Goal: Task Accomplishment & Management: Manage account settings

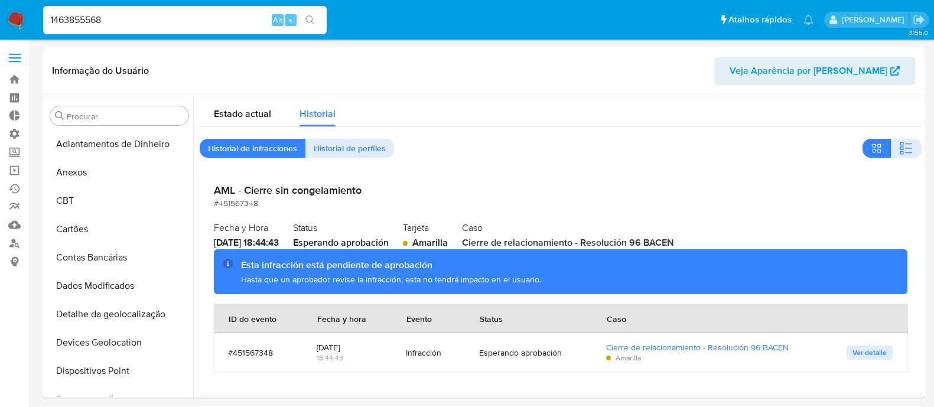
select select "10"
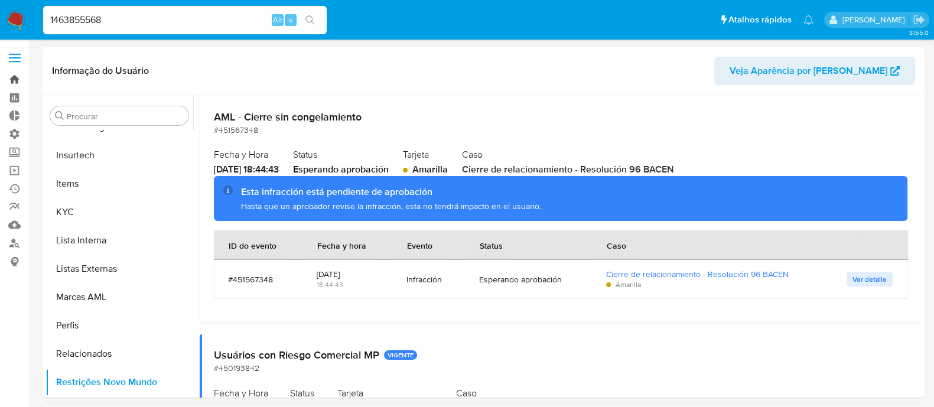
click at [18, 76] on link "Bandeja" at bounding box center [70, 79] width 141 height 18
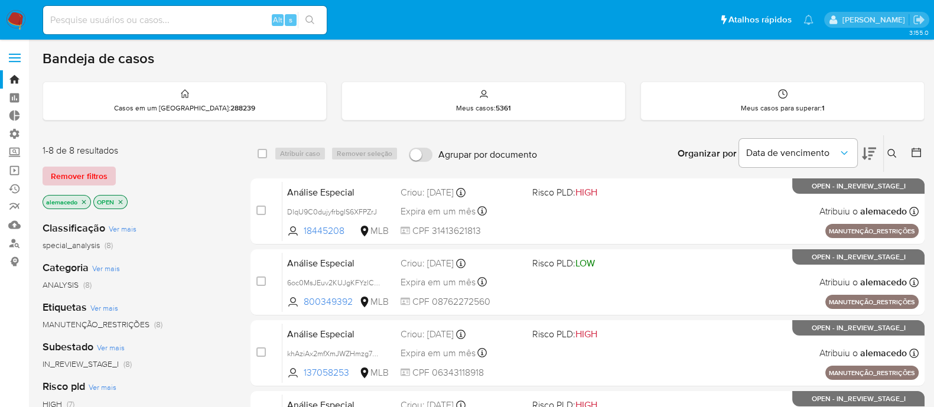
click at [99, 175] on span "Remover filtros" at bounding box center [79, 176] width 57 height 17
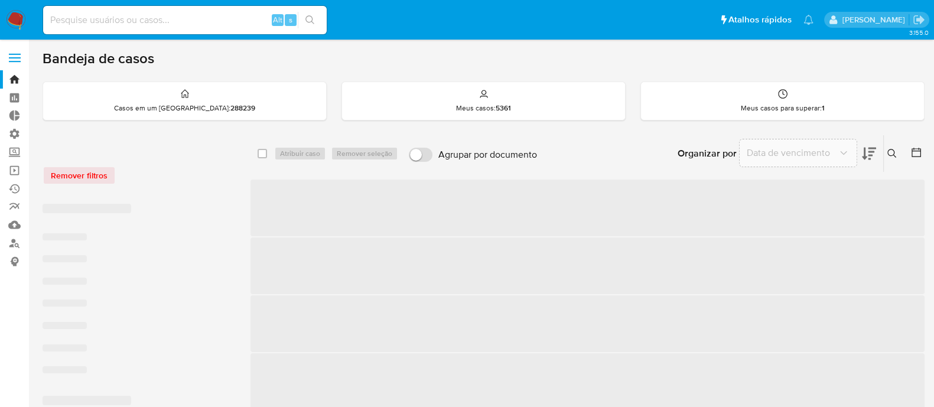
click at [895, 152] on icon at bounding box center [891, 153] width 9 height 9
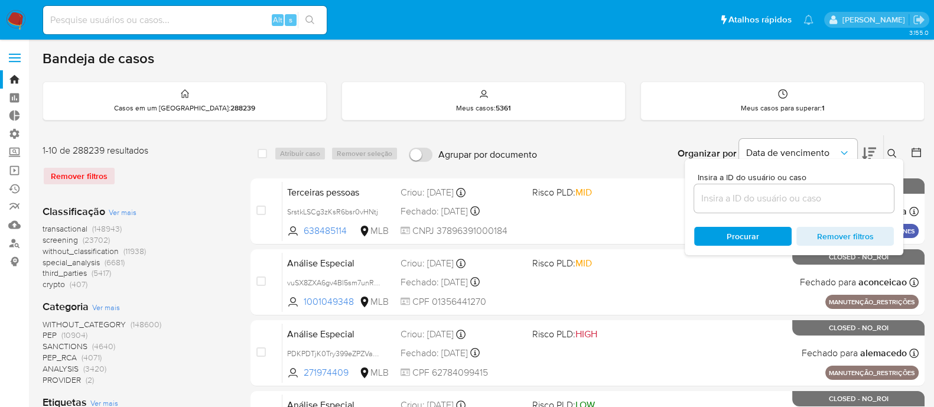
click at [721, 195] on input at bounding box center [794, 198] width 200 height 15
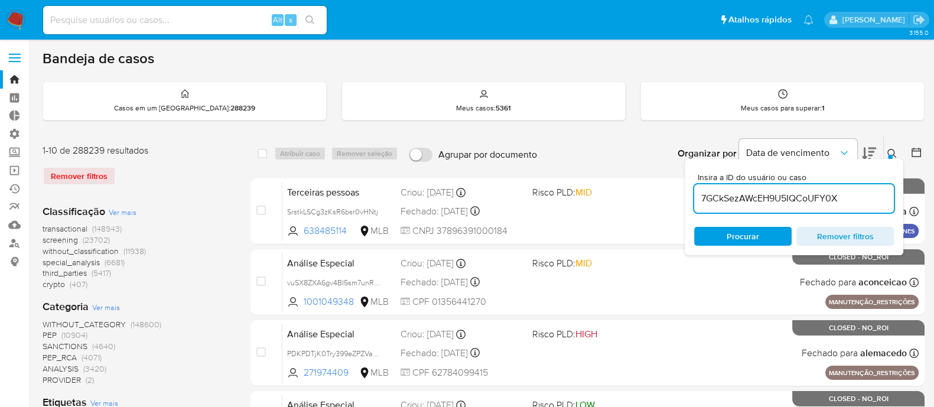
type input "7GCkSezAWcEH9U5IQCoUFY0X"
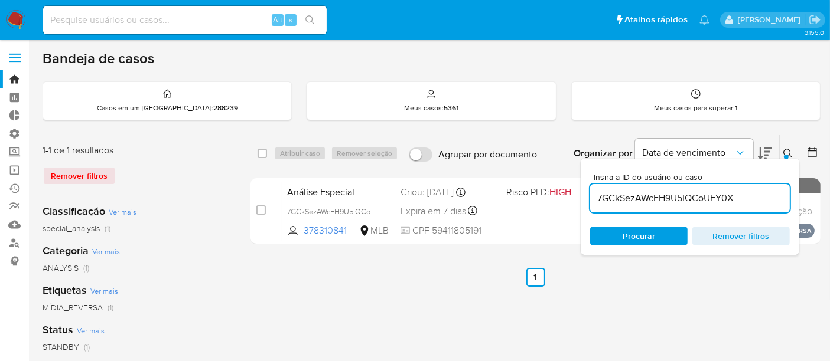
click at [651, 233] on span "Procurar" at bounding box center [638, 236] width 32 height 19
click at [789, 154] on icon at bounding box center [787, 153] width 9 height 9
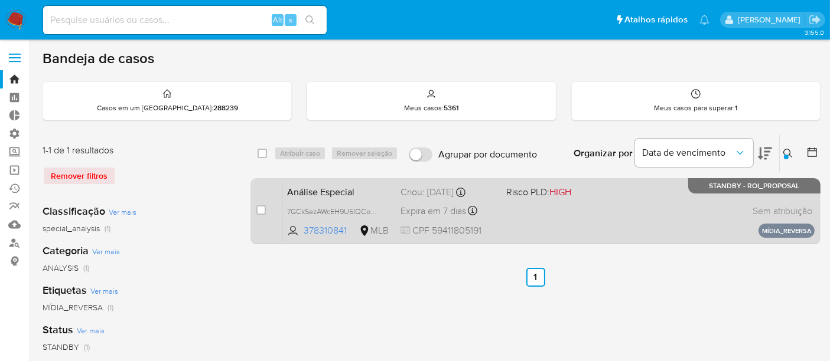
click at [387, 195] on span "Análise Especial" at bounding box center [339, 191] width 104 height 15
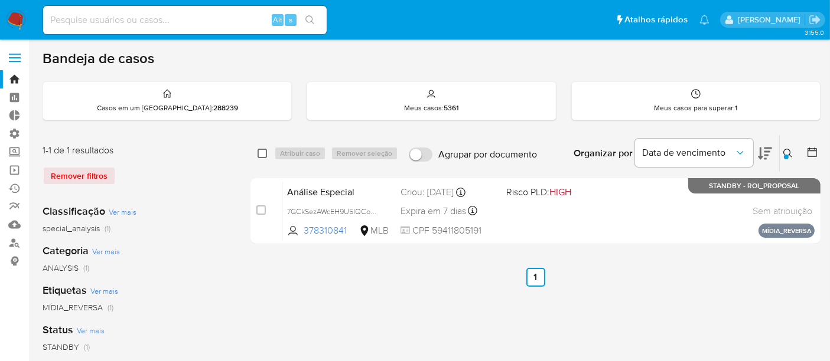
click at [264, 154] on input "checkbox" at bounding box center [261, 153] width 9 height 9
checkbox input "true"
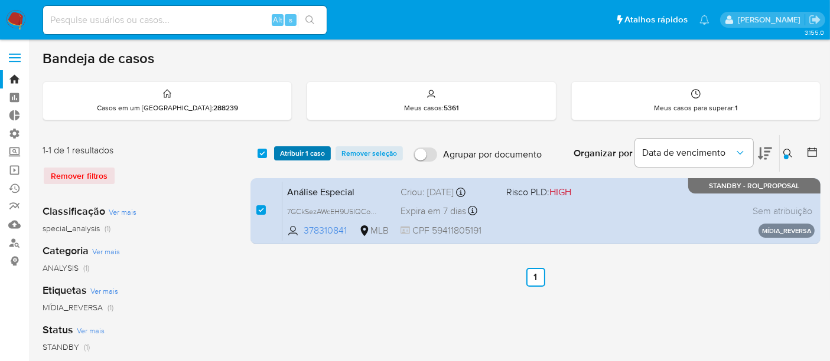
click at [292, 154] on span "Atribuir 1 caso" at bounding box center [302, 154] width 45 height 12
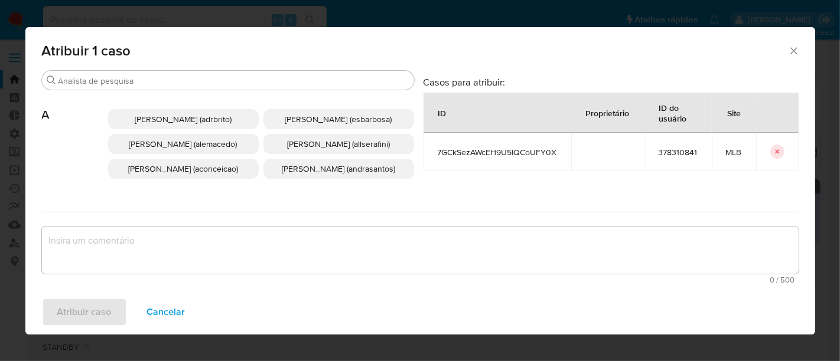
click at [155, 154] on p "Alexandra Macedo Da Silva (alemacedo)" at bounding box center [183, 144] width 151 height 20
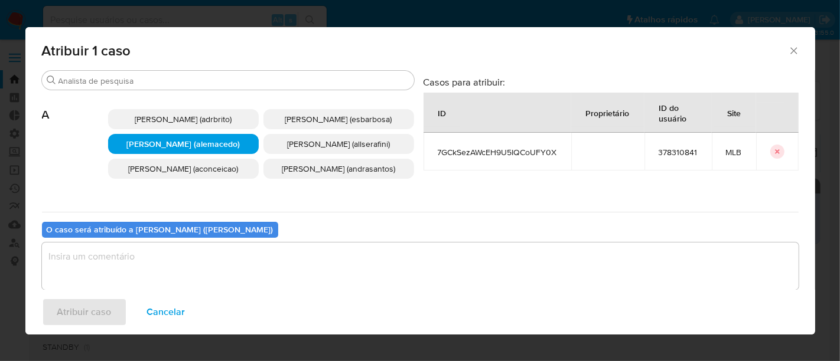
click at [80, 256] on textarea "assign-modal" at bounding box center [420, 266] width 756 height 47
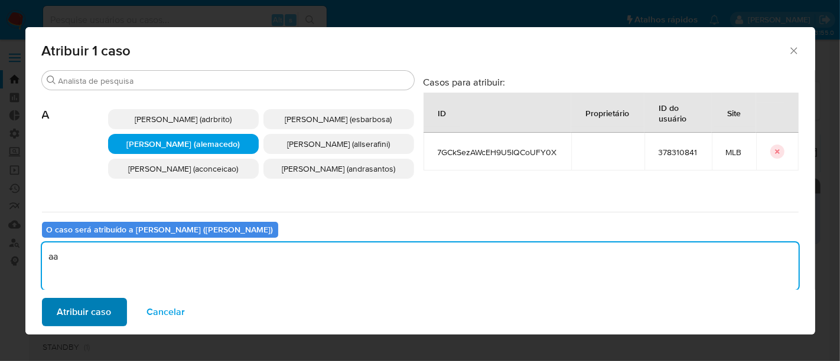
type textarea "aa"
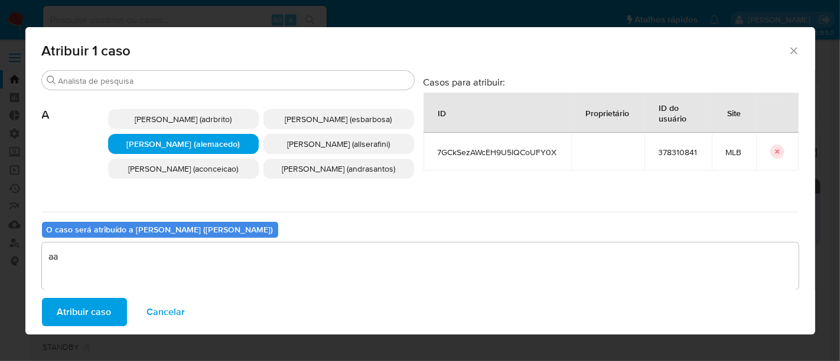
click at [92, 314] on span "Atribuir caso" at bounding box center [84, 312] width 54 height 26
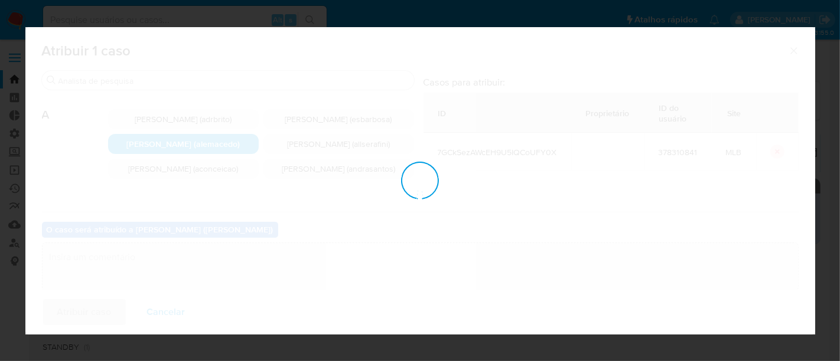
checkbox input "false"
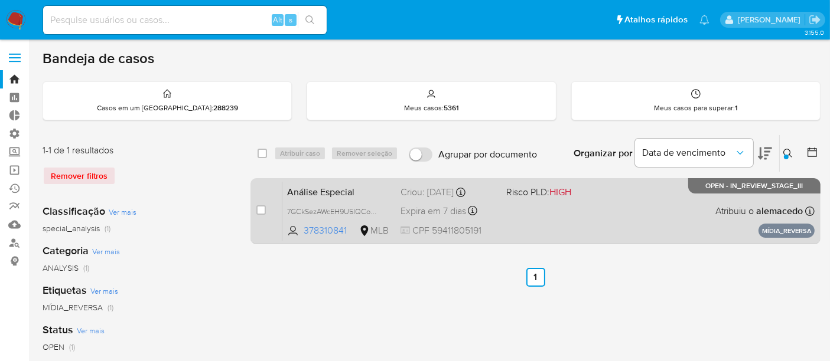
click at [631, 204] on div "Análise Especial 7GCkSezAWcEH9U5IQCoUFY0X 378310841 MLB Risco PLD: HIGH Criou: …" at bounding box center [548, 211] width 532 height 60
click at [303, 210] on span "7GCkSezAWcEH9U5IQCoUFY0X" at bounding box center [340, 210] width 107 height 13
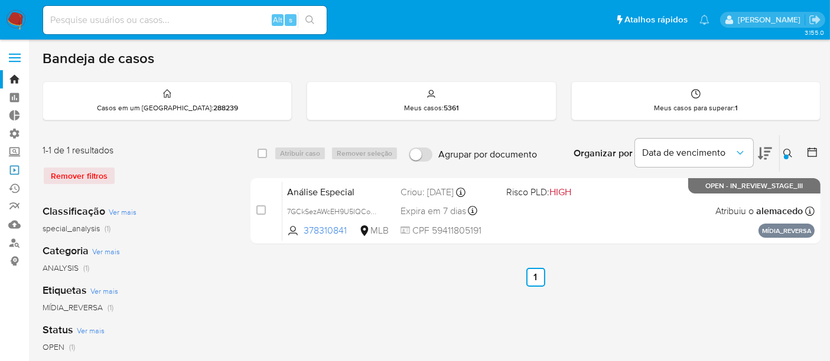
drag, startPoint x: 17, startPoint y: 166, endPoint x: 35, endPoint y: 187, distance: 27.6
click at [17, 166] on link "Operações em massa" at bounding box center [70, 170] width 141 height 18
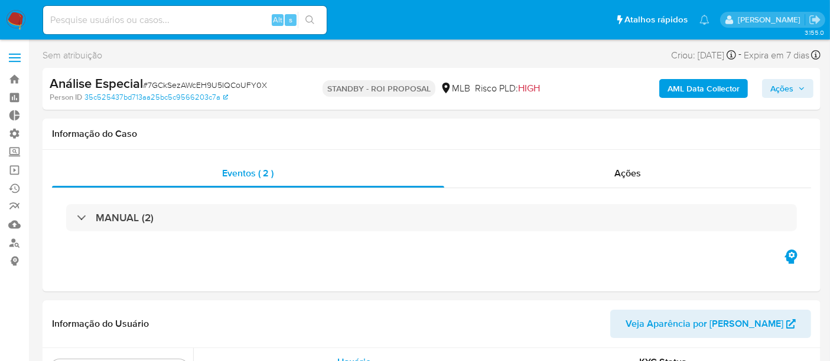
scroll to position [527, 0]
select select "10"
click at [618, 178] on span "Ações" at bounding box center [627, 174] width 27 height 14
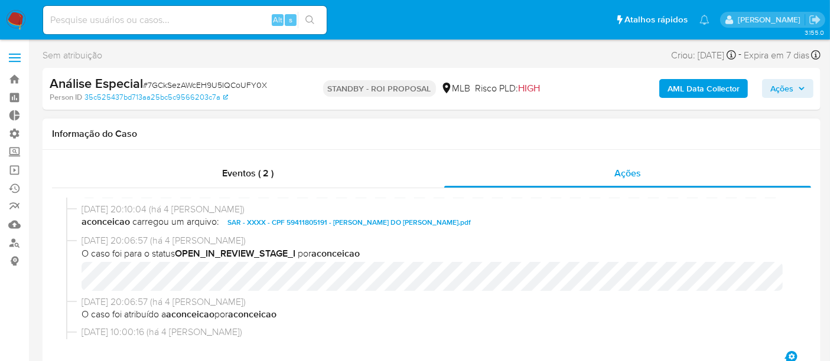
scroll to position [0, 0]
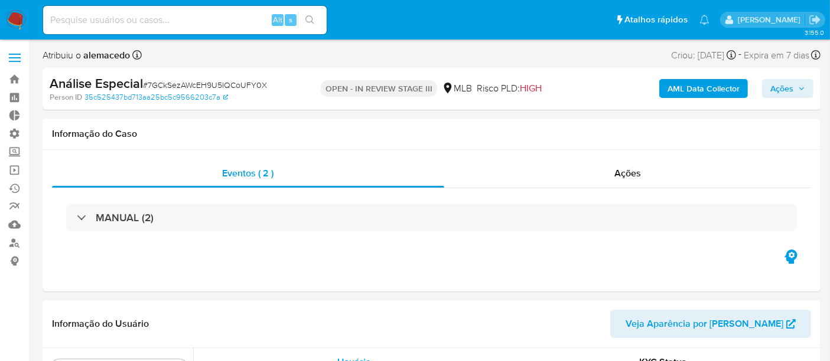
scroll to position [527, 0]
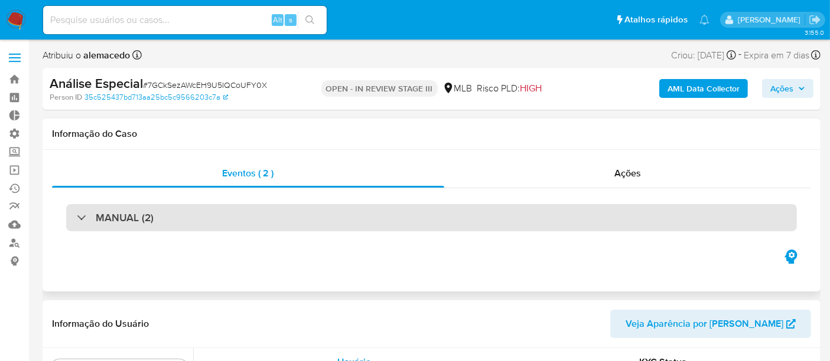
select select "10"
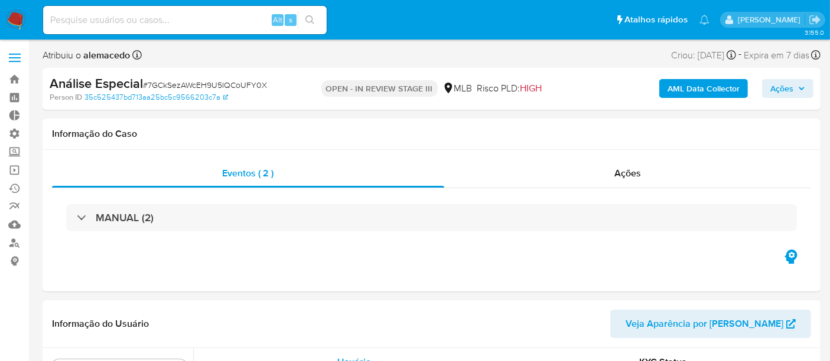
click at [778, 95] on span "Ações" at bounding box center [781, 88] width 23 height 19
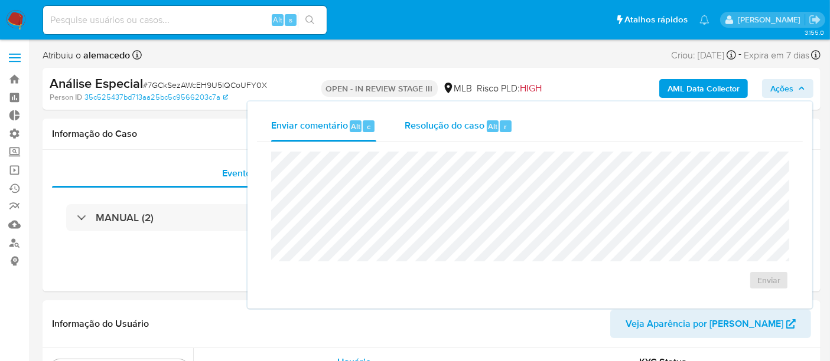
click at [430, 128] on span "Resolução do caso" at bounding box center [445, 126] width 80 height 14
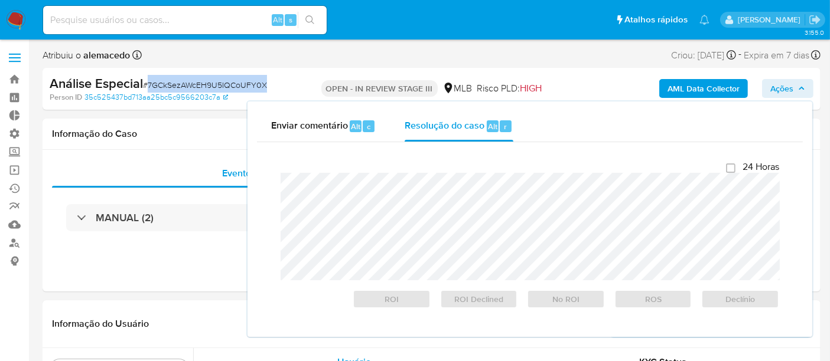
drag, startPoint x: 147, startPoint y: 84, endPoint x: 268, endPoint y: 88, distance: 120.5
click at [268, 88] on div "Análise Especial # 7GCkSezAWcEH9U5IQCoUFY0X" at bounding box center [175, 84] width 250 height 18
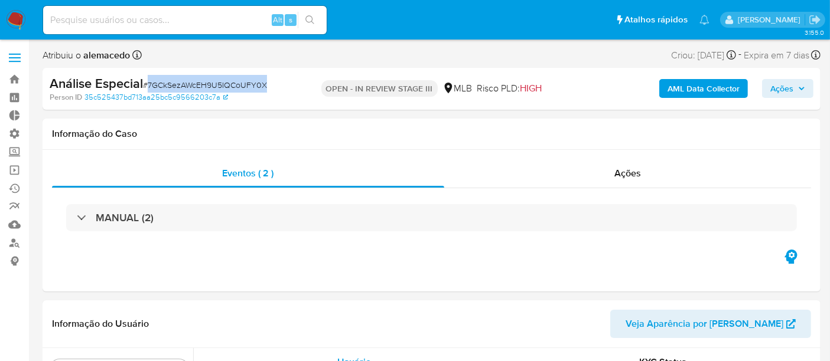
copy span "7GCkSezAWcEH9U5IQCoUFY0X"
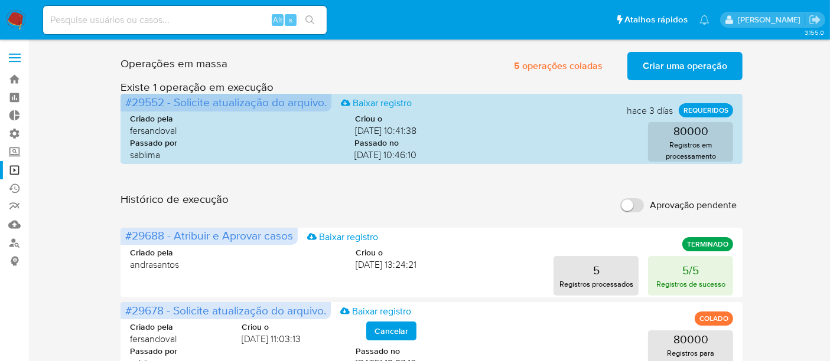
click at [686, 61] on span "Criar uma operação" at bounding box center [684, 66] width 84 height 26
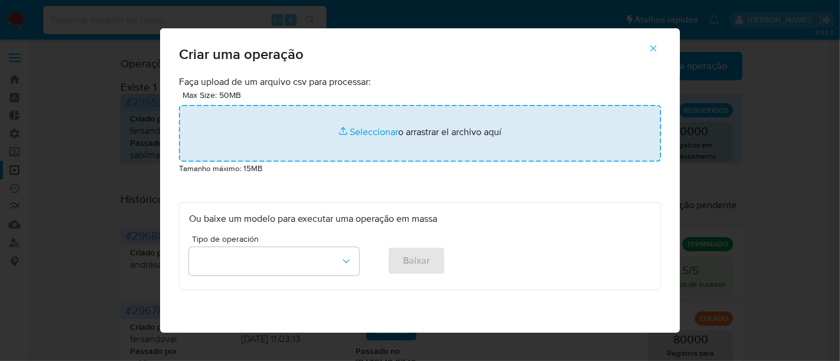
click at [364, 136] on input "file" at bounding box center [420, 133] width 482 height 57
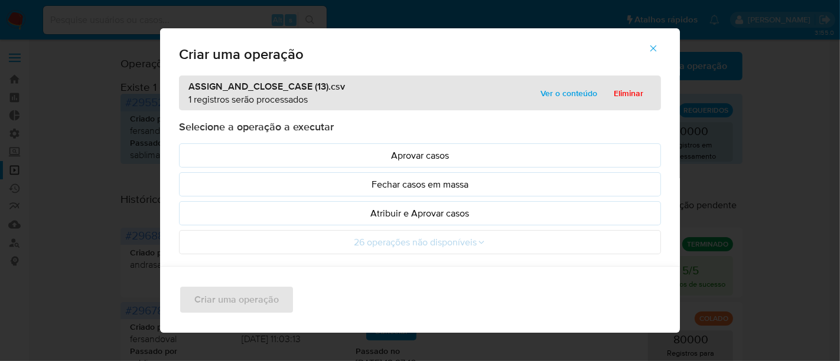
click at [553, 86] on span "Ver o conteúdo" at bounding box center [568, 93] width 57 height 17
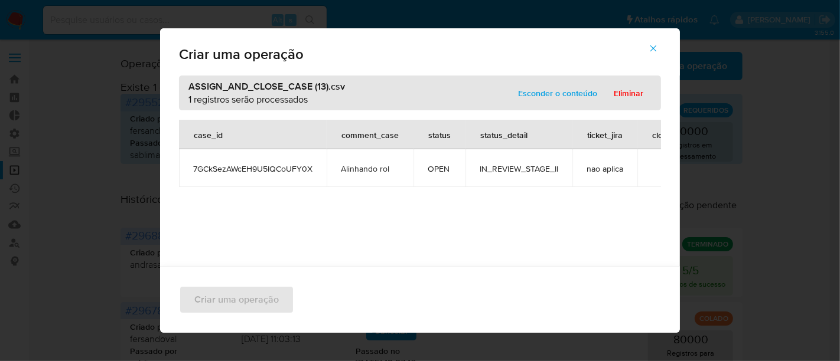
click at [553, 86] on span "Esconder o conteúdo" at bounding box center [557, 93] width 79 height 17
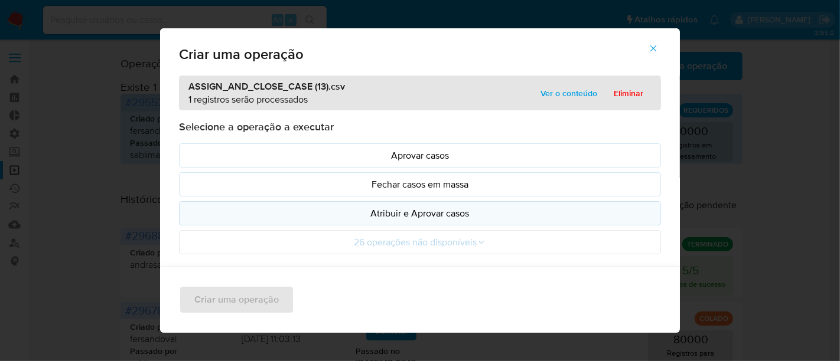
click at [393, 211] on p "Atribuir e Aprovar casos" at bounding box center [420, 214] width 462 height 14
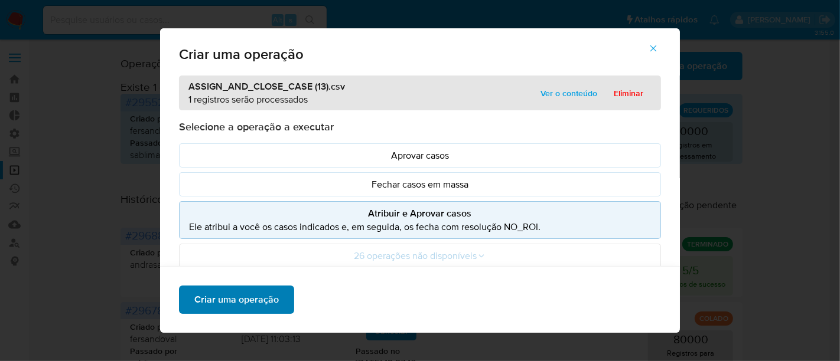
click at [225, 307] on span "Criar uma operação" at bounding box center [236, 300] width 84 height 26
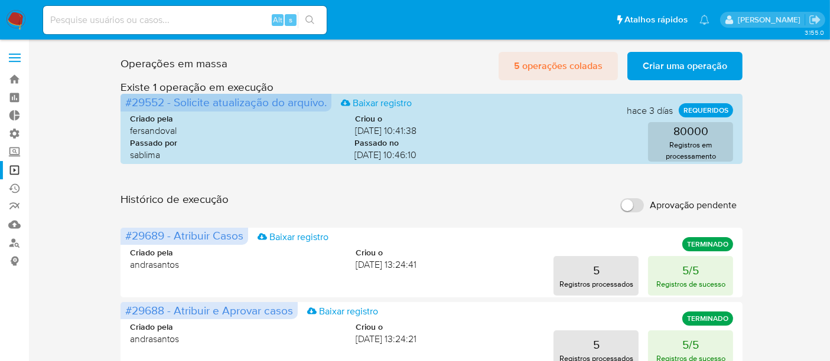
click at [563, 70] on span "5 operações coladas" at bounding box center [558, 66] width 89 height 26
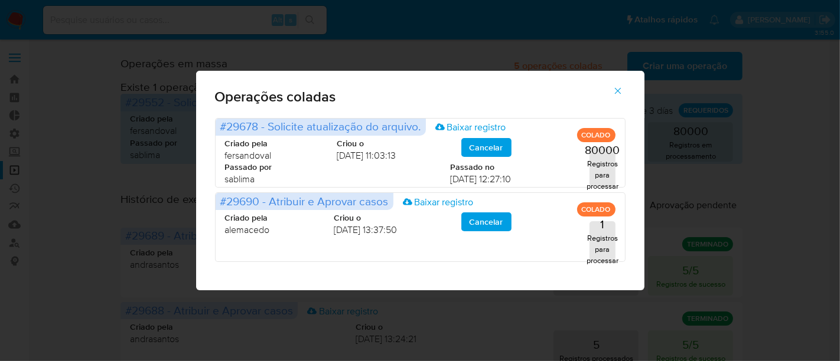
click at [621, 87] on icon "button" at bounding box center [617, 91] width 11 height 11
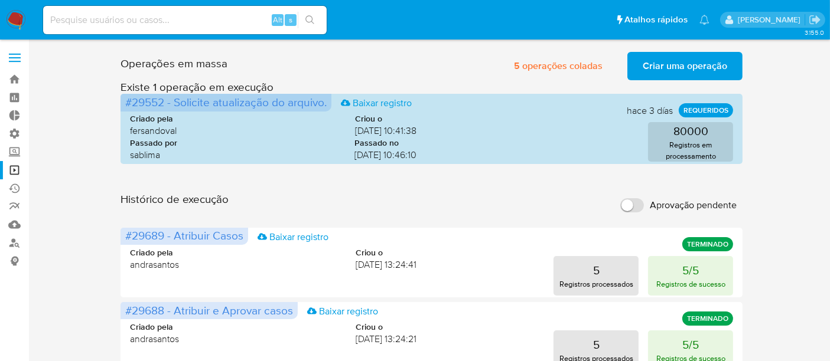
click at [667, 69] on span "Criar uma operação" at bounding box center [684, 66] width 84 height 26
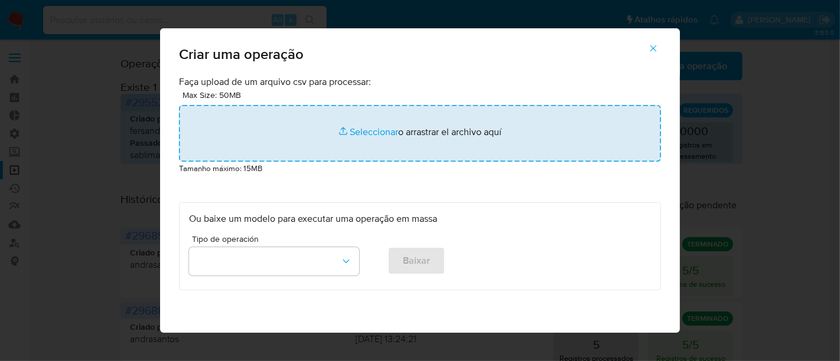
click at [361, 132] on input "file" at bounding box center [420, 133] width 482 height 57
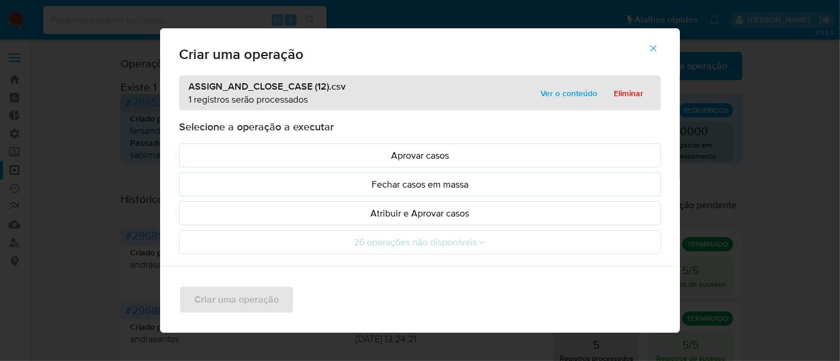
click at [553, 89] on span "Ver o conteúdo" at bounding box center [568, 93] width 57 height 17
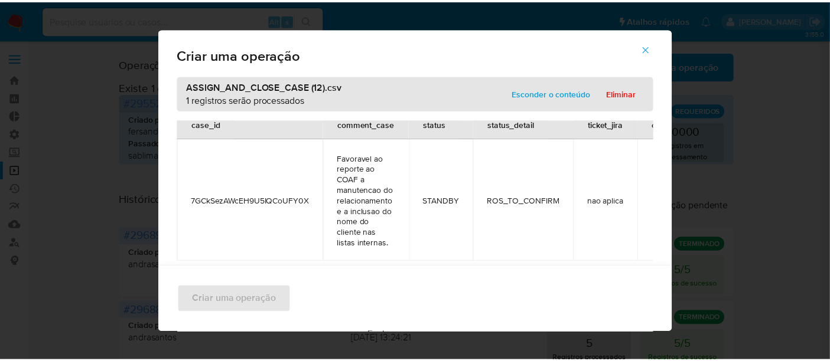
scroll to position [20, 0]
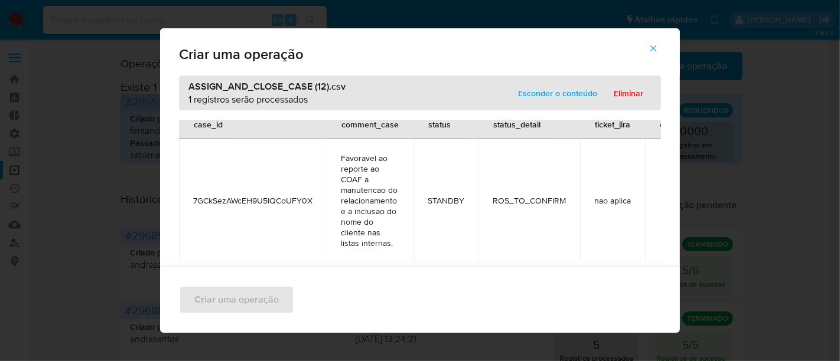
click at [540, 93] on span "Esconder o conteúdo" at bounding box center [557, 93] width 79 height 17
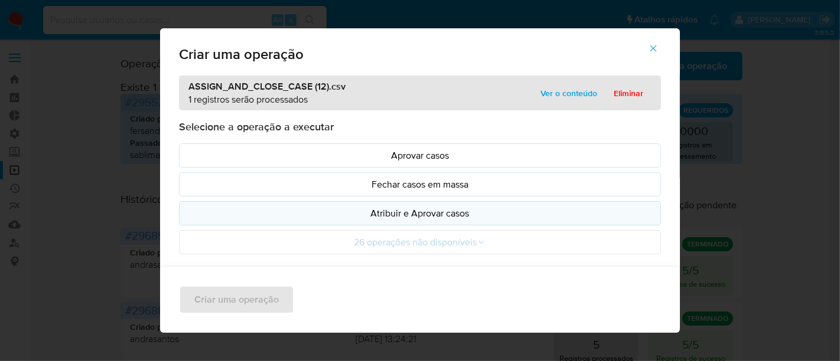
click at [404, 212] on p "Atribuir e Aprovar casos" at bounding box center [420, 214] width 462 height 14
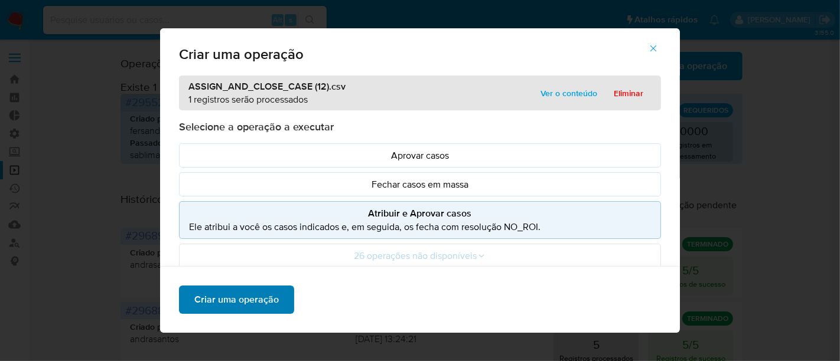
click at [256, 296] on span "Criar uma operação" at bounding box center [236, 300] width 84 height 26
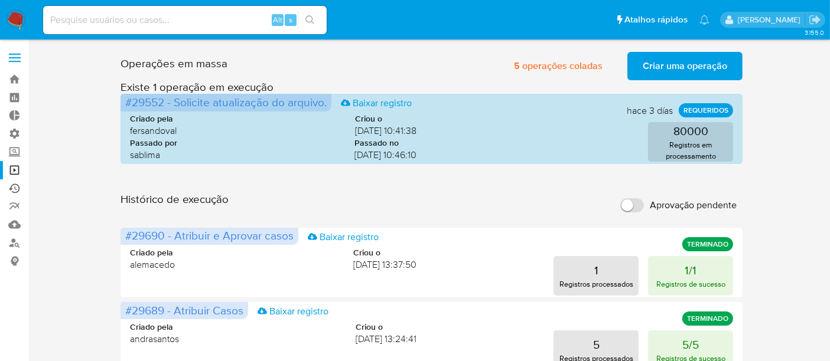
click at [14, 189] on link "Ejecuções automáticas" at bounding box center [70, 189] width 141 height 18
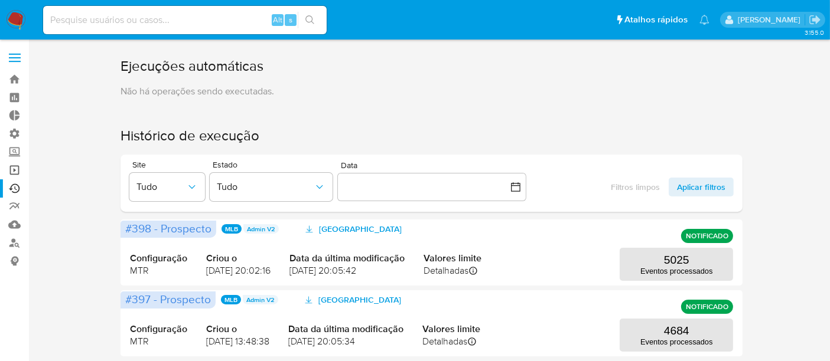
click at [10, 165] on link "Operações em massa" at bounding box center [70, 170] width 141 height 18
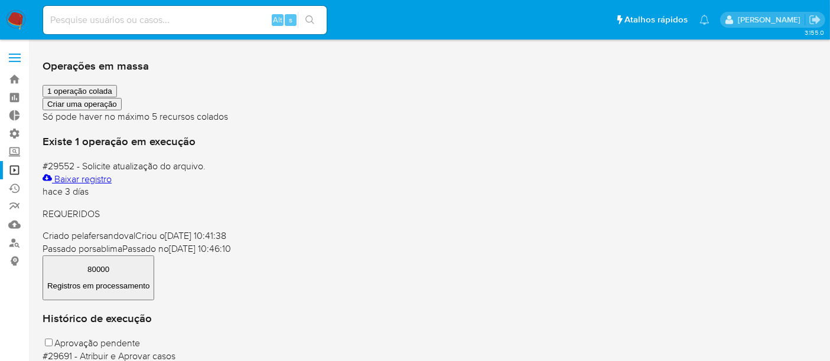
scroll to position [66, 0]
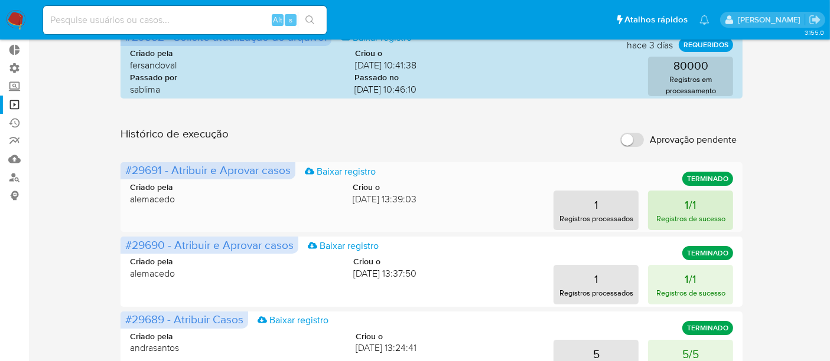
click at [683, 218] on p "Registros de sucesso" at bounding box center [690, 218] width 69 height 11
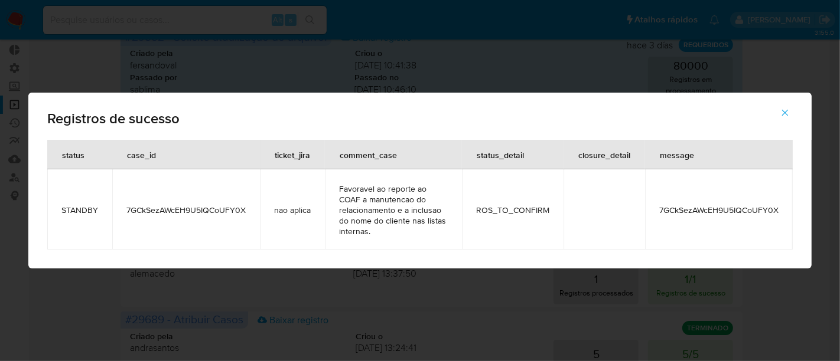
drag, startPoint x: 658, startPoint y: 208, endPoint x: 779, endPoint y: 206, distance: 121.7
click at [779, 206] on td "7GCkSezAWcEH9U5IQCoUFY0X" at bounding box center [719, 209] width 148 height 80
click at [789, 110] on icon "button" at bounding box center [784, 112] width 11 height 11
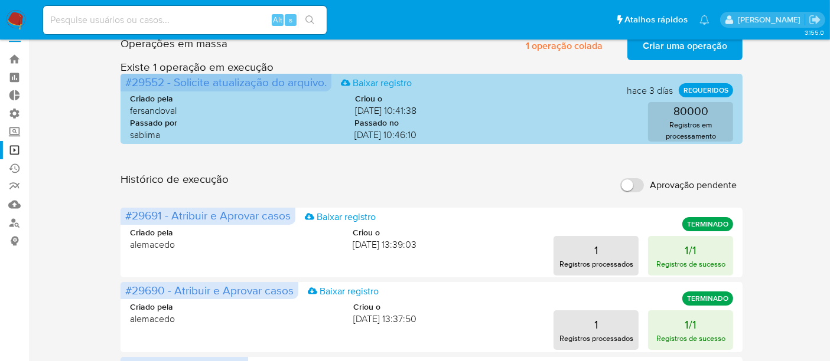
scroll to position [0, 0]
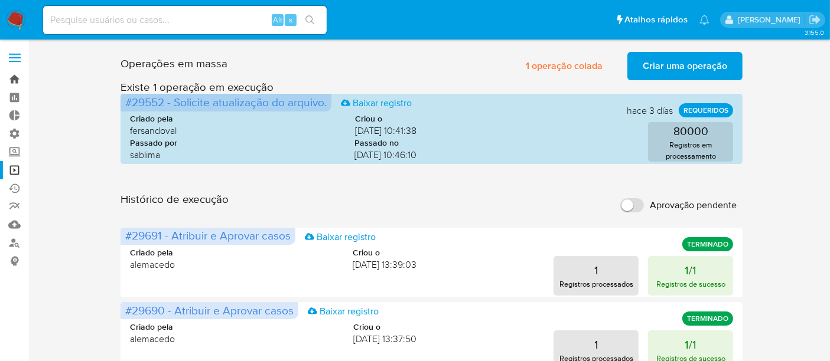
click at [17, 74] on link "Bandeja" at bounding box center [70, 79] width 141 height 18
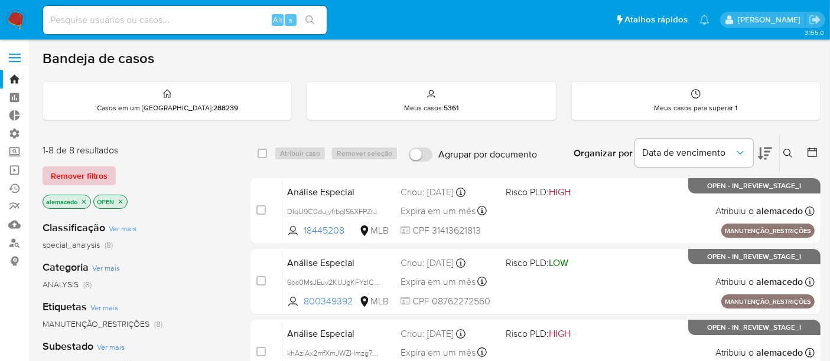
click at [87, 171] on span "Remover filtros" at bounding box center [79, 176] width 57 height 17
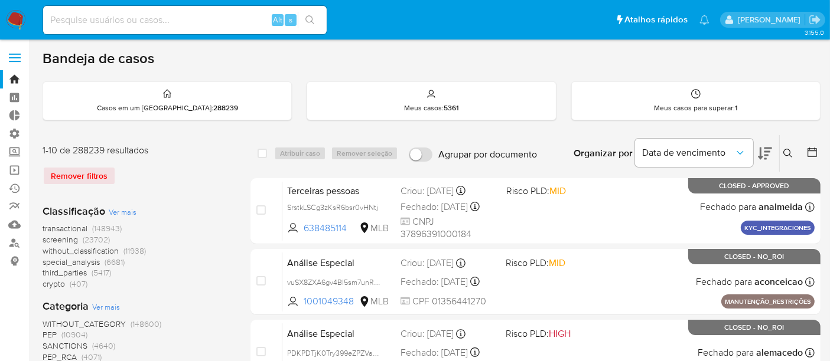
click at [784, 149] on icon at bounding box center [787, 153] width 9 height 9
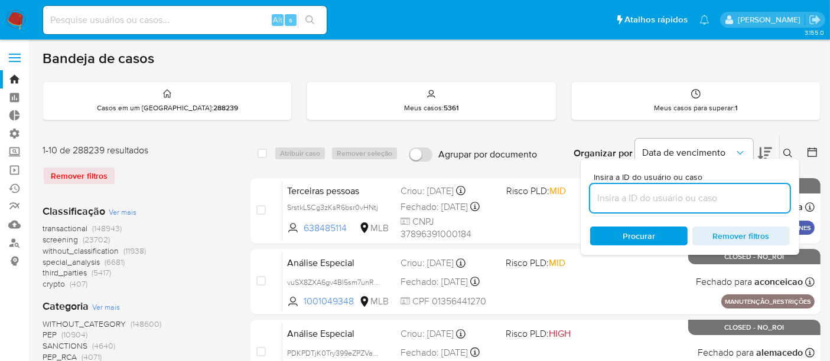
click at [606, 198] on input at bounding box center [690, 198] width 200 height 15
type input "7GCkSezAWcEH9U5IQCoUFY0X"
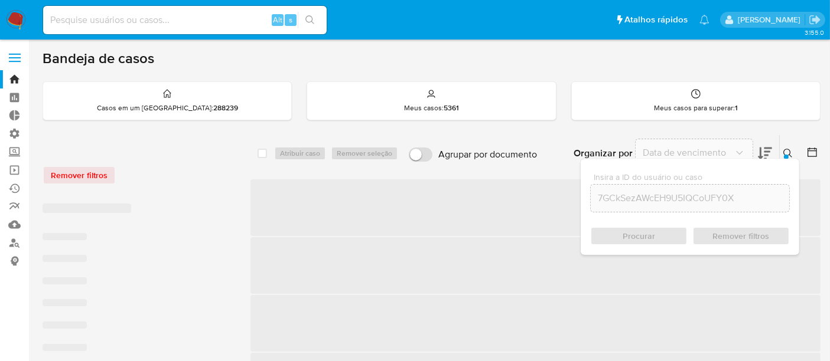
click at [635, 239] on div "Procurar Remover filtros" at bounding box center [690, 236] width 200 height 19
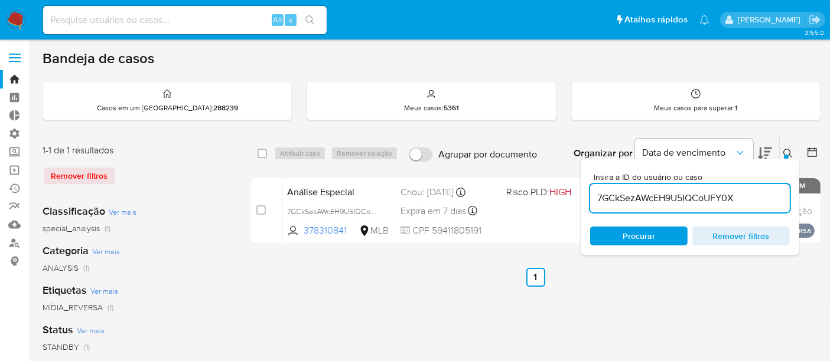
click at [791, 152] on icon at bounding box center [787, 153] width 9 height 9
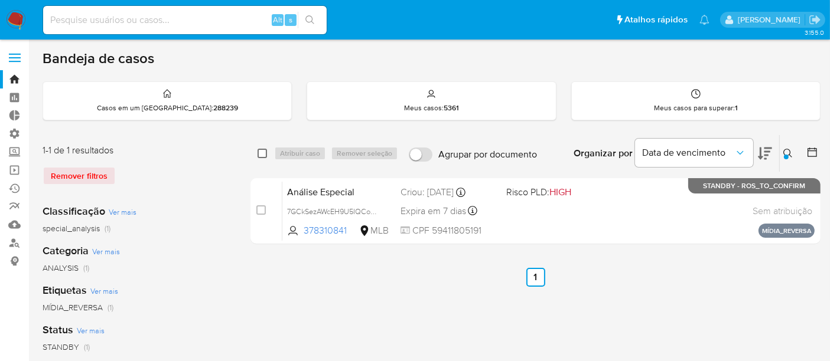
click at [260, 151] on input "checkbox" at bounding box center [261, 153] width 9 height 9
checkbox input "true"
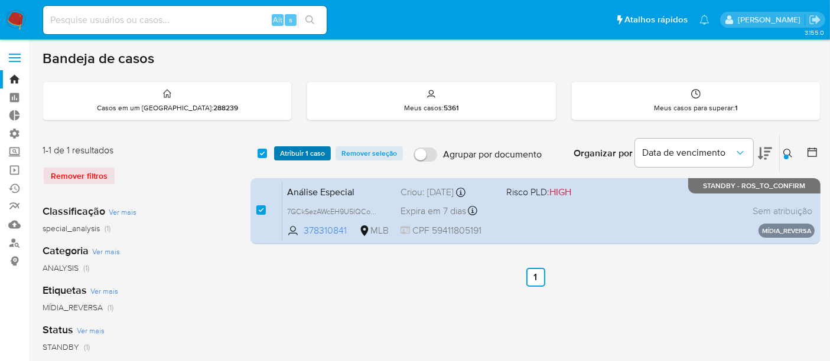
click at [295, 148] on span "Atribuir 1 caso" at bounding box center [302, 154] width 45 height 12
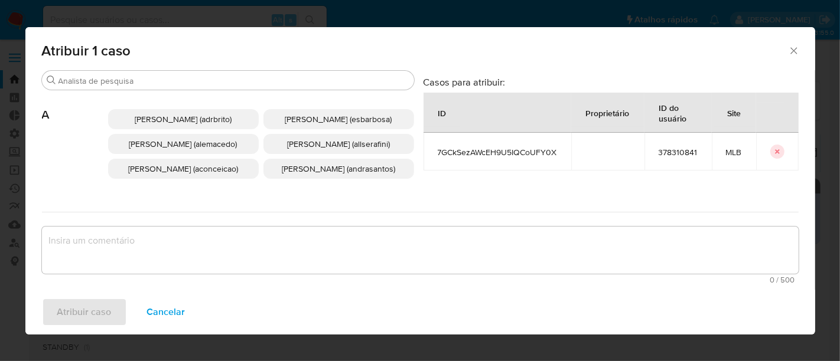
click at [144, 124] on span "[PERSON_NAME] (adrbrito)" at bounding box center [183, 119] width 97 height 12
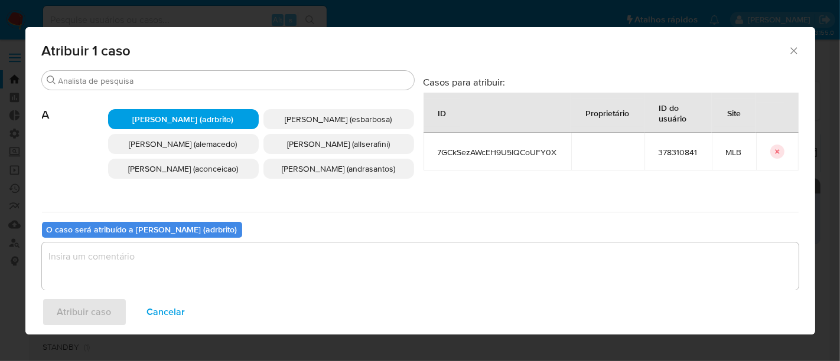
click at [107, 249] on textarea "assign-modal" at bounding box center [420, 266] width 756 height 47
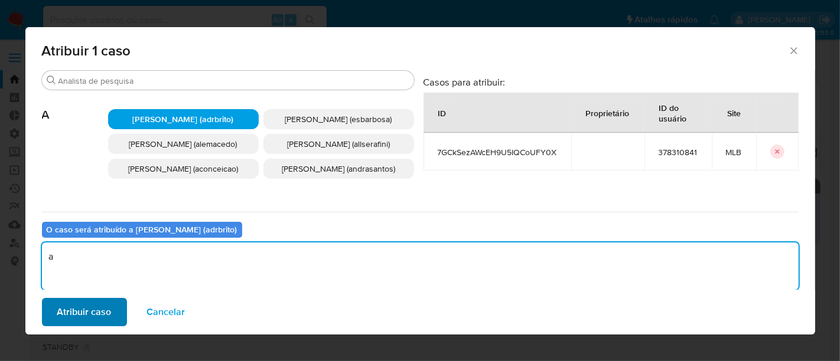
type textarea "a"
click at [80, 308] on span "Atribuir caso" at bounding box center [84, 312] width 54 height 26
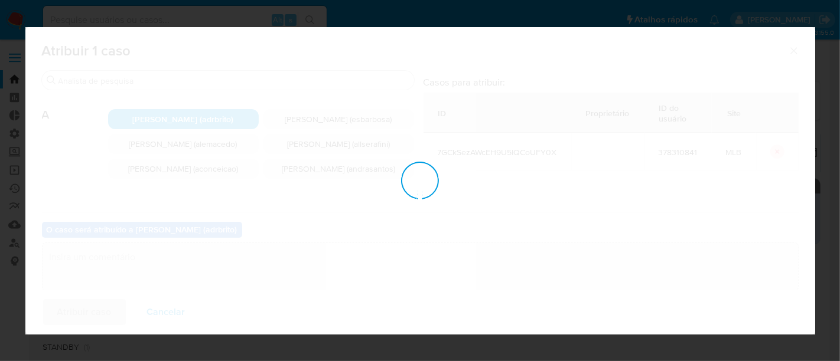
checkbox input "false"
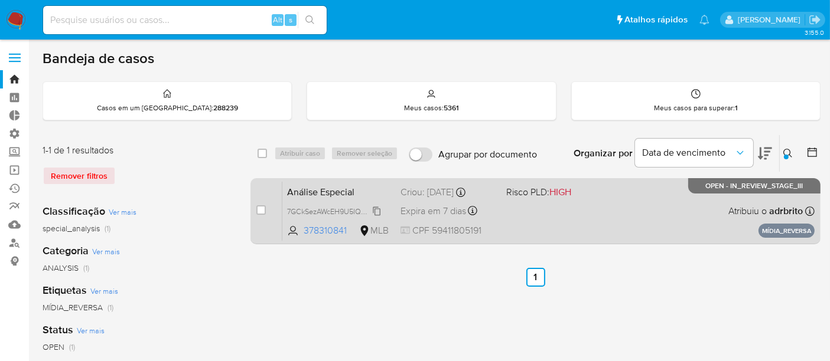
click at [315, 206] on span "7GCkSezAWcEH9U5IQCoUFY0X" at bounding box center [340, 210] width 107 height 13
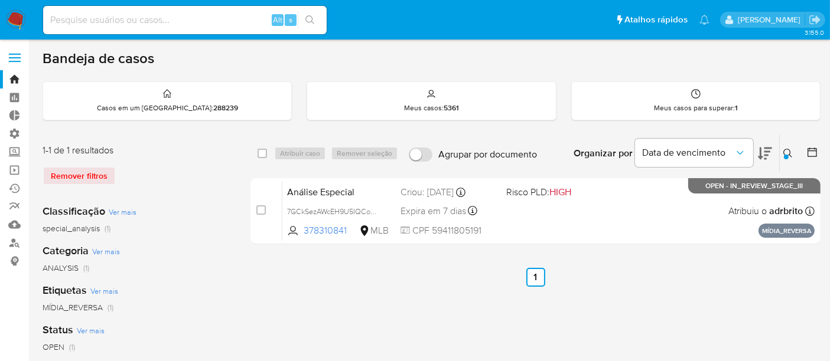
click at [783, 151] on icon at bounding box center [787, 153] width 9 height 9
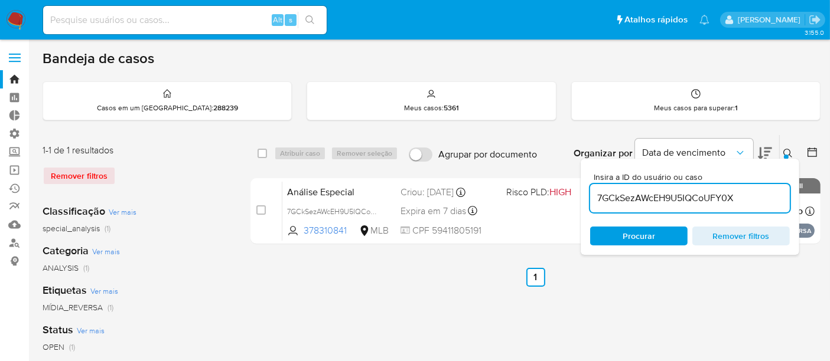
drag, startPoint x: 593, startPoint y: 196, endPoint x: 824, endPoint y: 204, distance: 231.6
click at [824, 204] on main "3.155.0" at bounding box center [415, 330] width 830 height 660
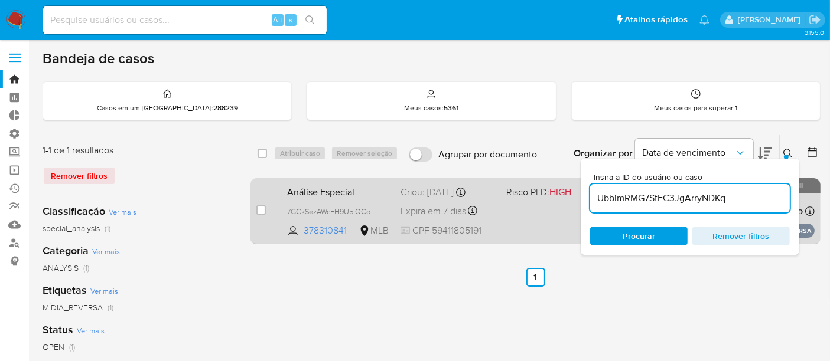
type input "UbbimRMG7StFC3JgArryNDKq"
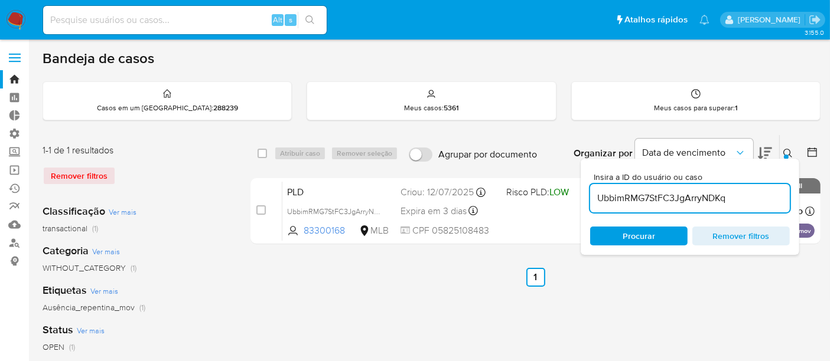
click at [788, 153] on icon at bounding box center [787, 153] width 9 height 9
